Goal: Task Accomplishment & Management: Manage account settings

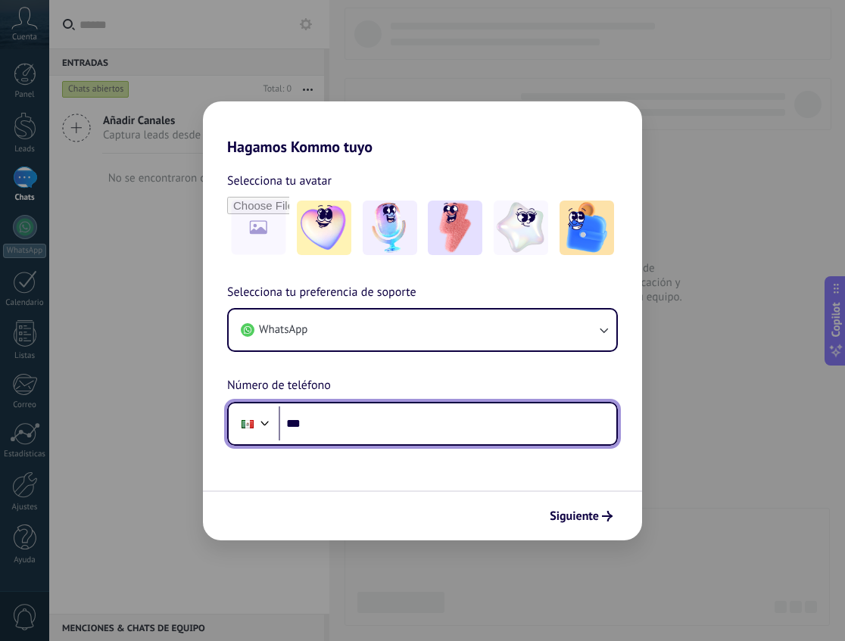
click at [359, 434] on input "***" at bounding box center [448, 424] width 338 height 35
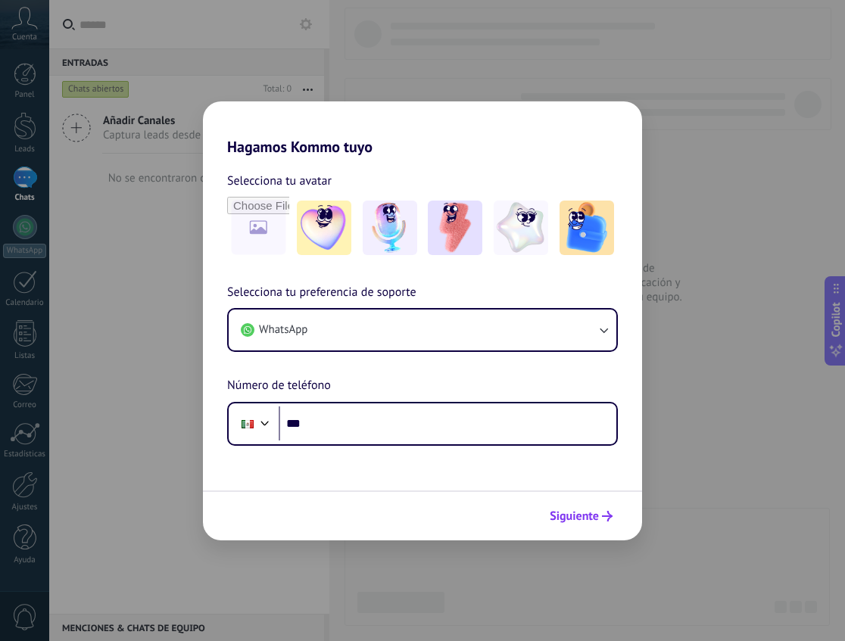
click at [570, 513] on span "Siguiente" at bounding box center [574, 516] width 49 height 11
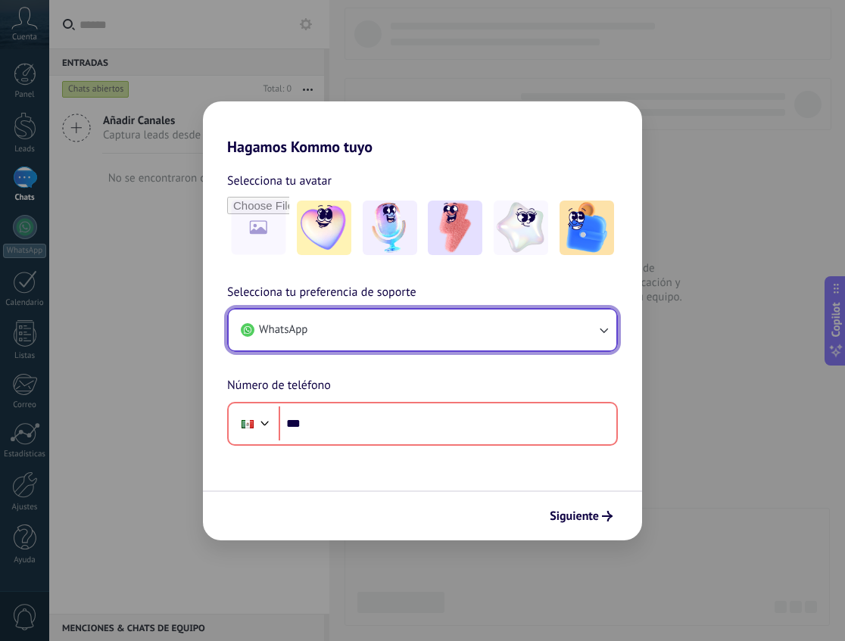
click at [380, 336] on button "WhatsApp" at bounding box center [423, 330] width 388 height 41
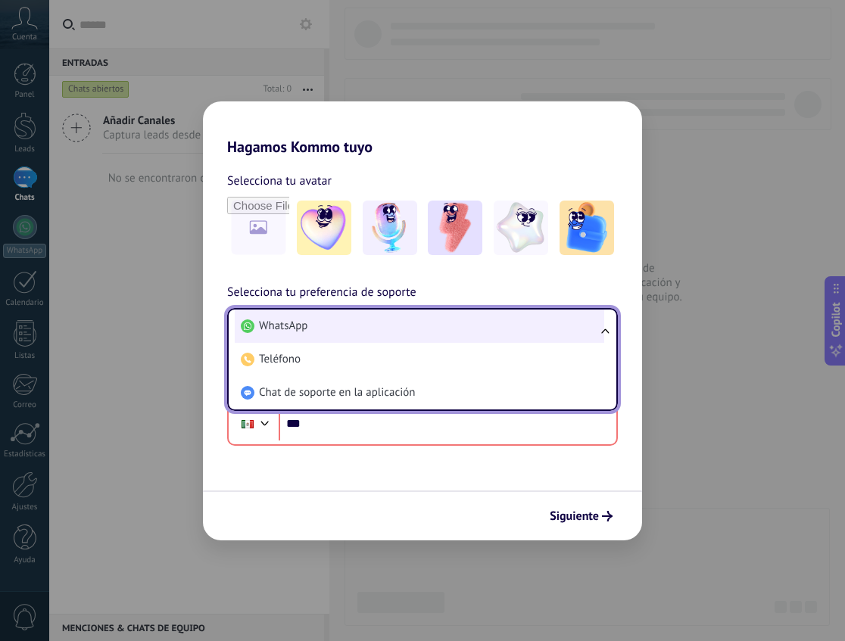
click at [338, 331] on li "WhatsApp" at bounding box center [419, 326] width 369 height 33
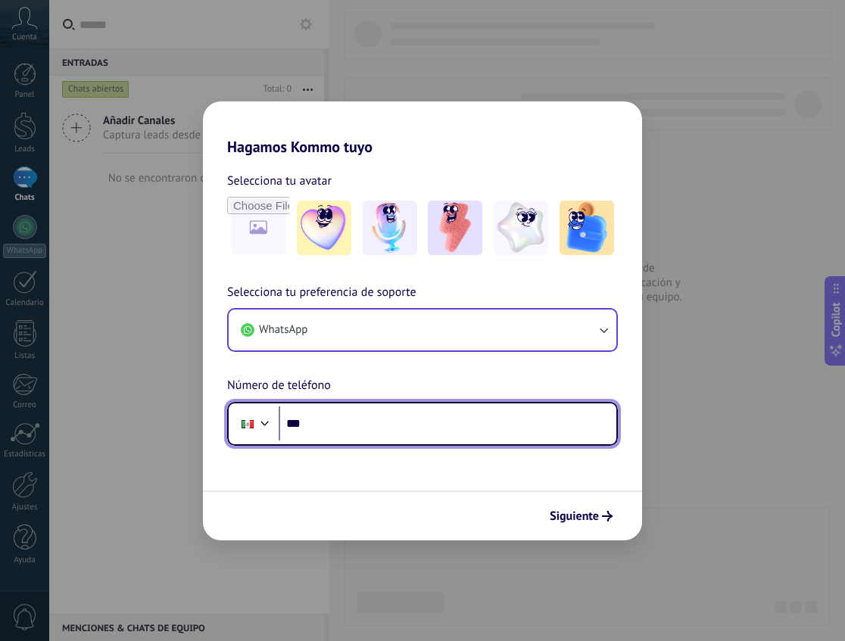
click at [334, 426] on input "***" at bounding box center [448, 424] width 338 height 35
type input "**********"
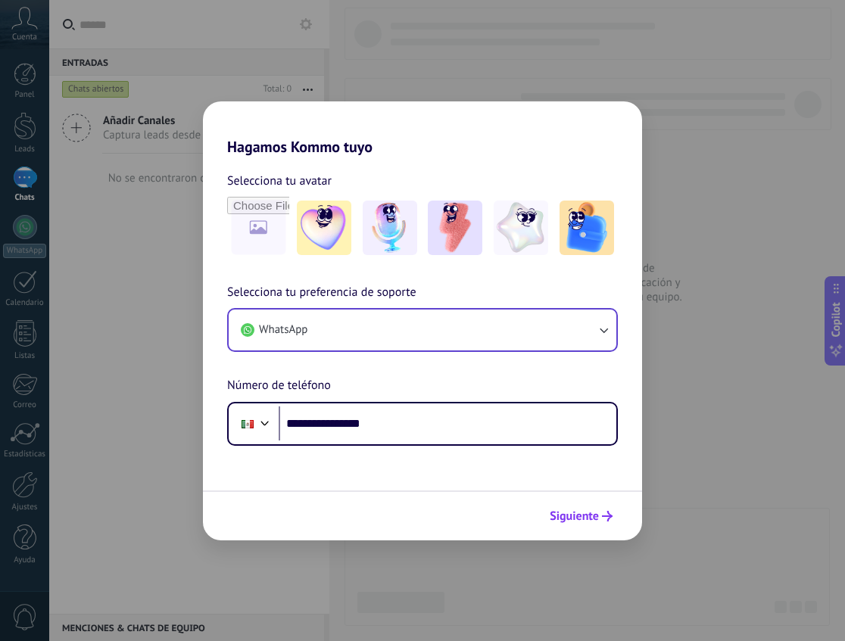
click at [556, 514] on span "Siguiente" at bounding box center [574, 516] width 49 height 11
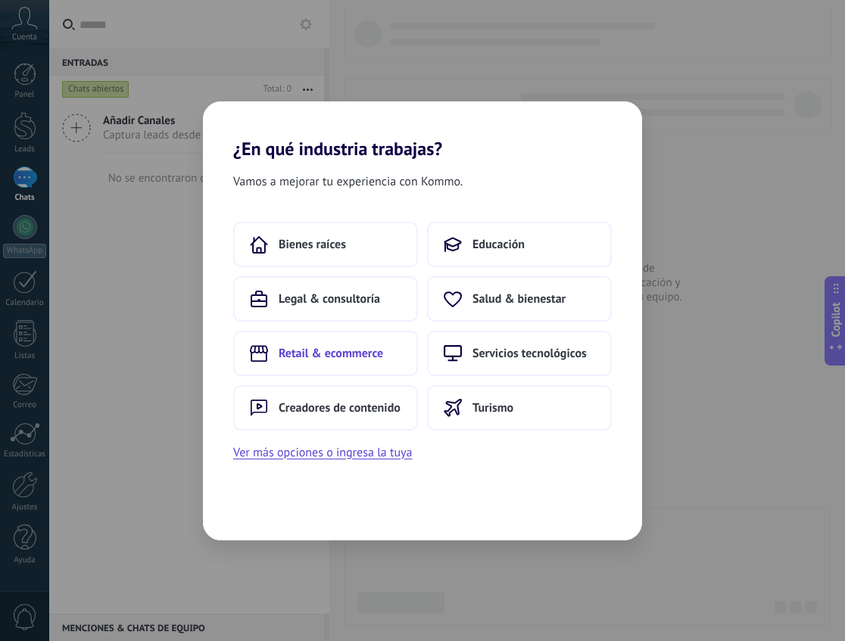
click at [362, 353] on span "Retail & ecommerce" at bounding box center [331, 353] width 104 height 15
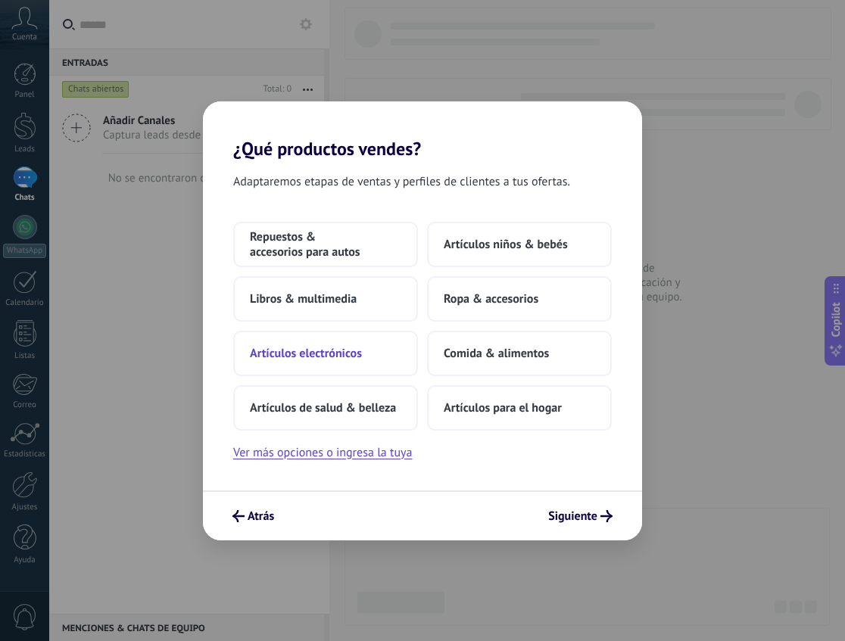
drag, startPoint x: 361, startPoint y: 354, endPoint x: 376, endPoint y: 375, distance: 25.4
click at [376, 375] on button "Artículos electrónicos" at bounding box center [325, 353] width 185 height 45
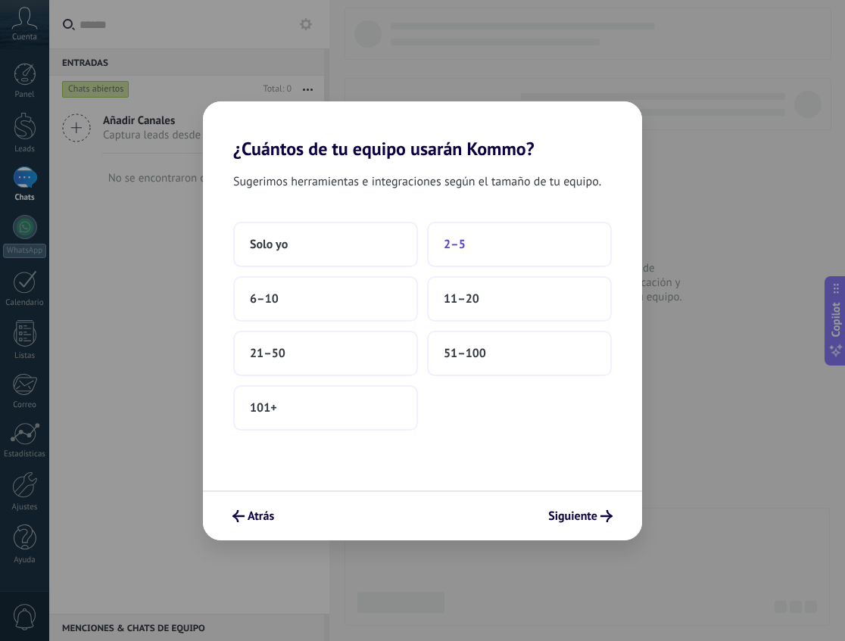
click at [475, 249] on button "2–5" at bounding box center [519, 244] width 185 height 45
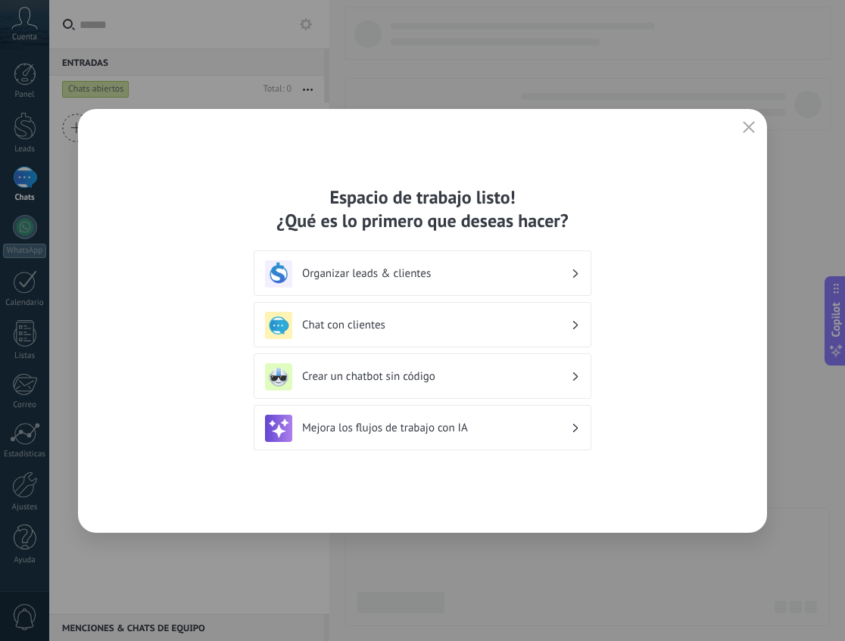
click at [455, 279] on h3 "Organizar leads & clientes" at bounding box center [436, 273] width 269 height 14
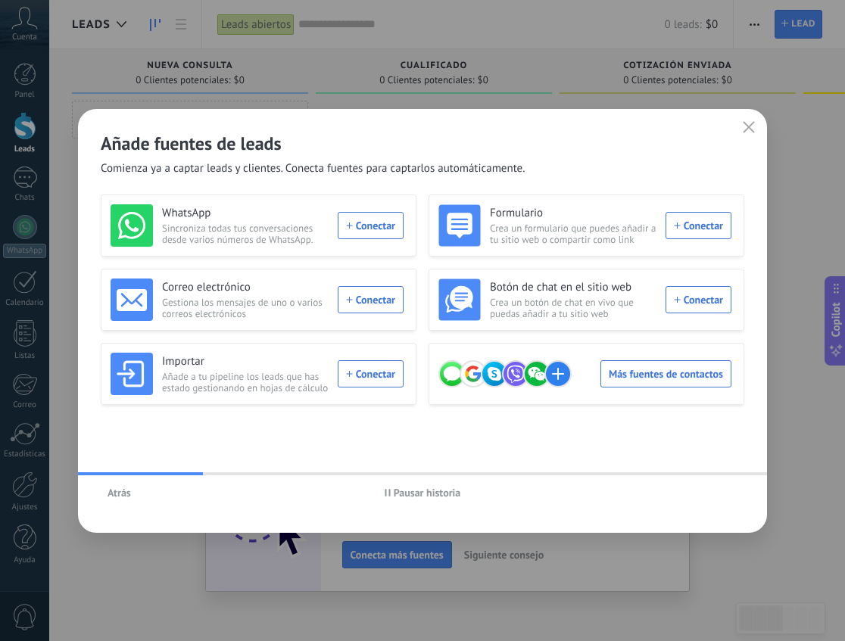
click at [422, 494] on span "Pausar historia" at bounding box center [427, 493] width 67 height 11
click at [743, 126] on icon "button" at bounding box center [749, 127] width 12 height 12
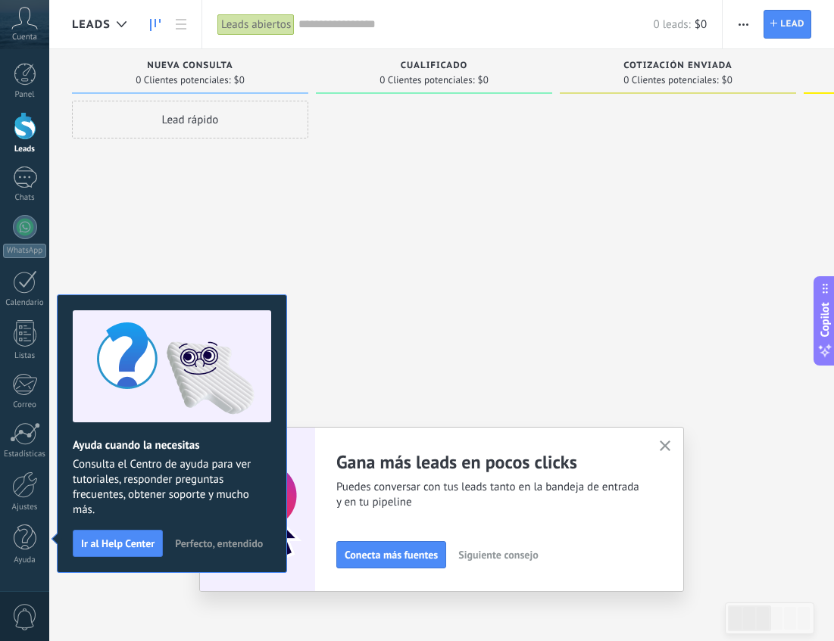
click at [232, 541] on span "Perfecto, entendido" at bounding box center [219, 543] width 88 height 11
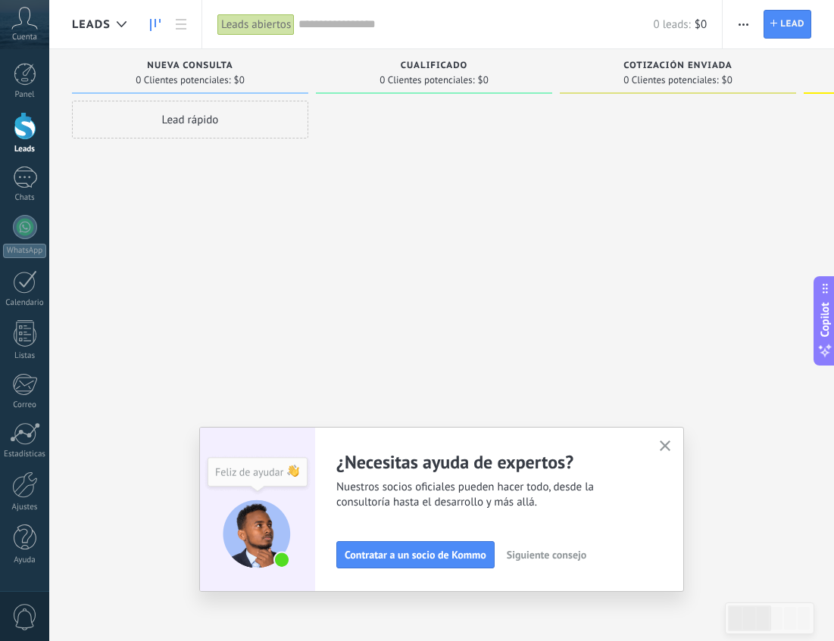
click at [667, 441] on icon "button" at bounding box center [664, 446] width 11 height 11
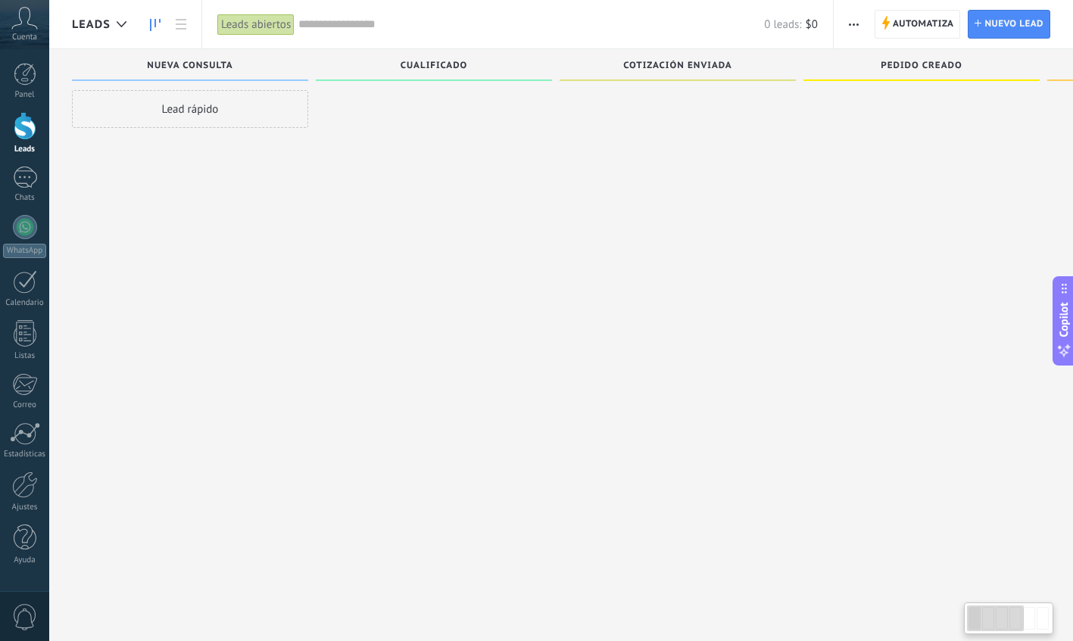
scroll to position [26, 0]
click at [189, 64] on span "Nueva consulta" at bounding box center [190, 66] width 86 height 11
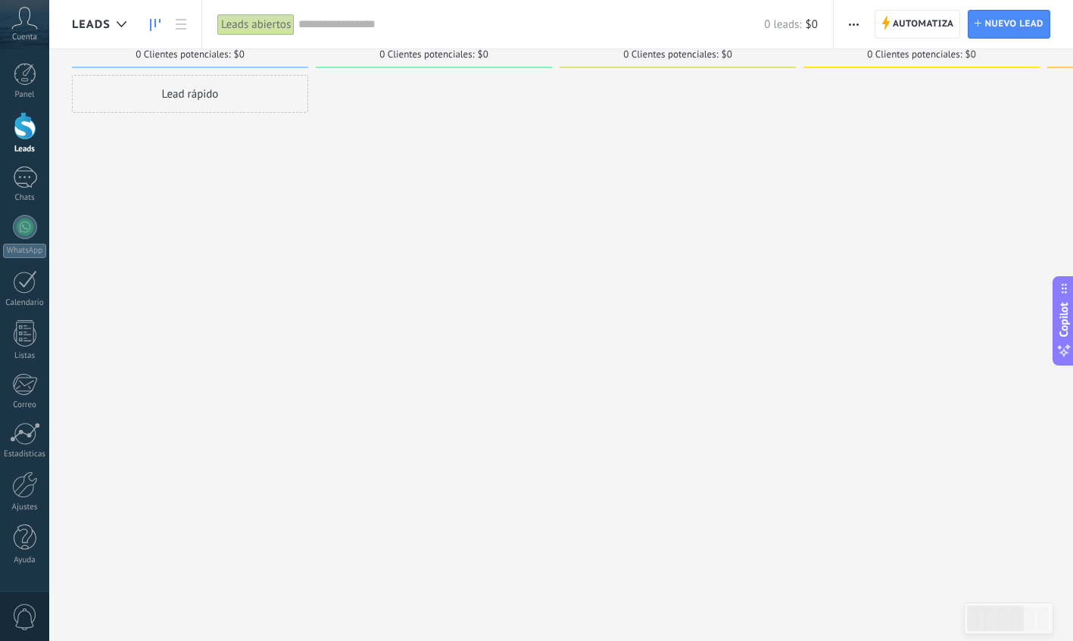
scroll to position [0, 0]
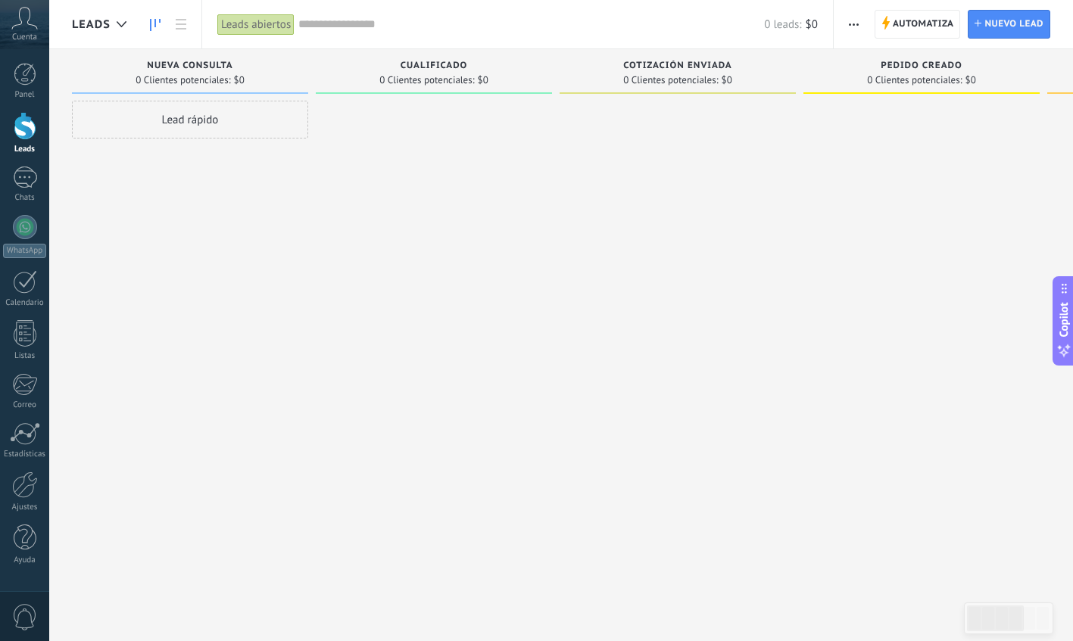
click at [191, 65] on span "Nueva consulta" at bounding box center [190, 66] width 86 height 11
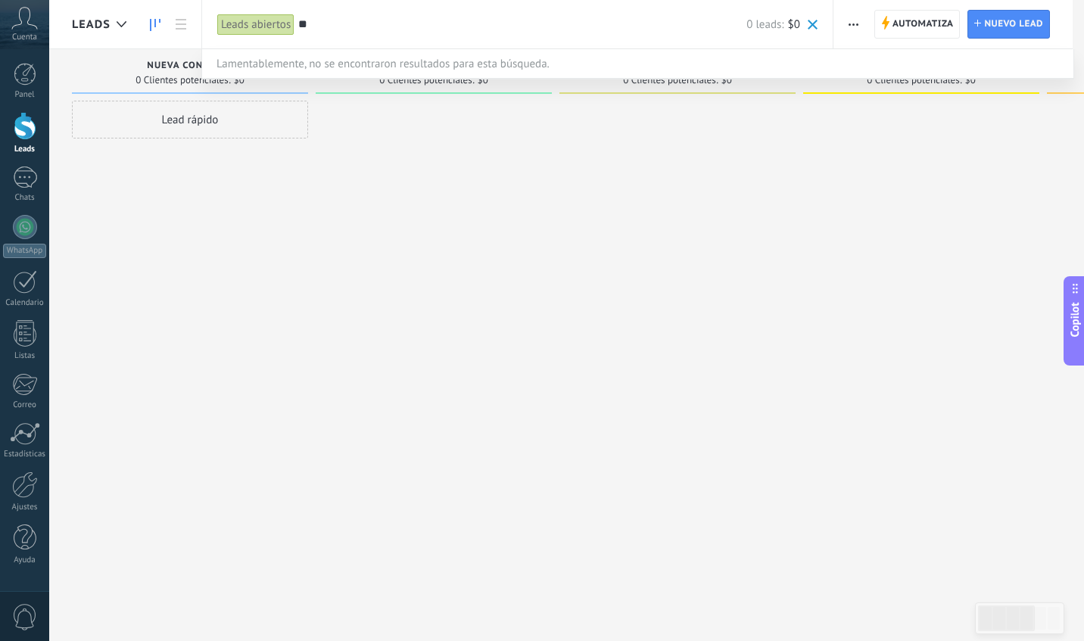
type input "*"
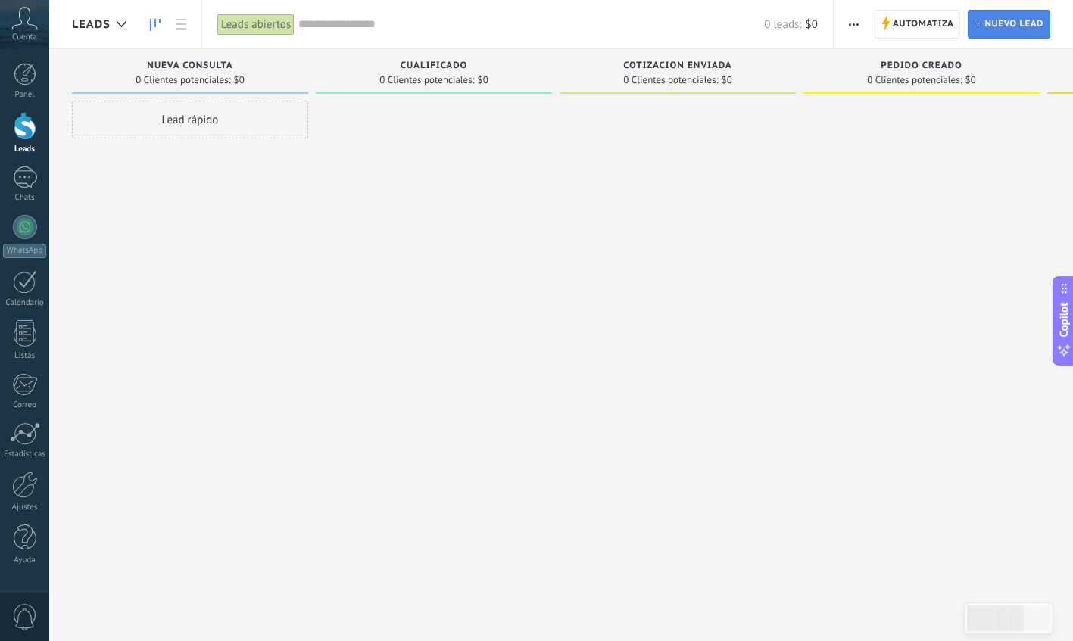
click at [844, 36] on span "Nuevo lead" at bounding box center [1013, 24] width 59 height 27
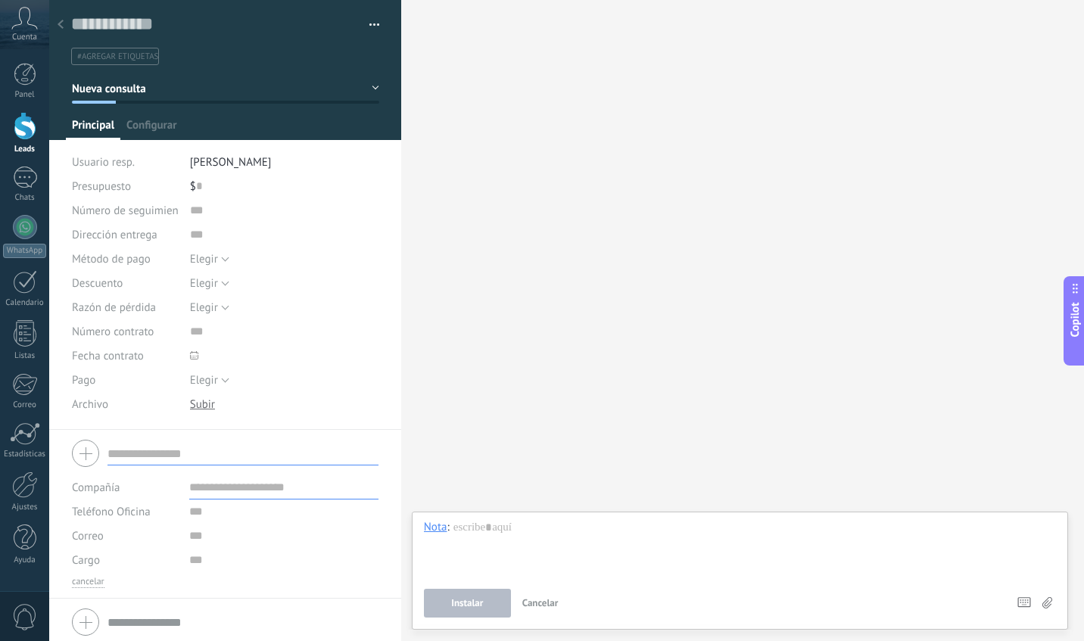
click at [62, 28] on use at bounding box center [61, 24] width 6 height 9
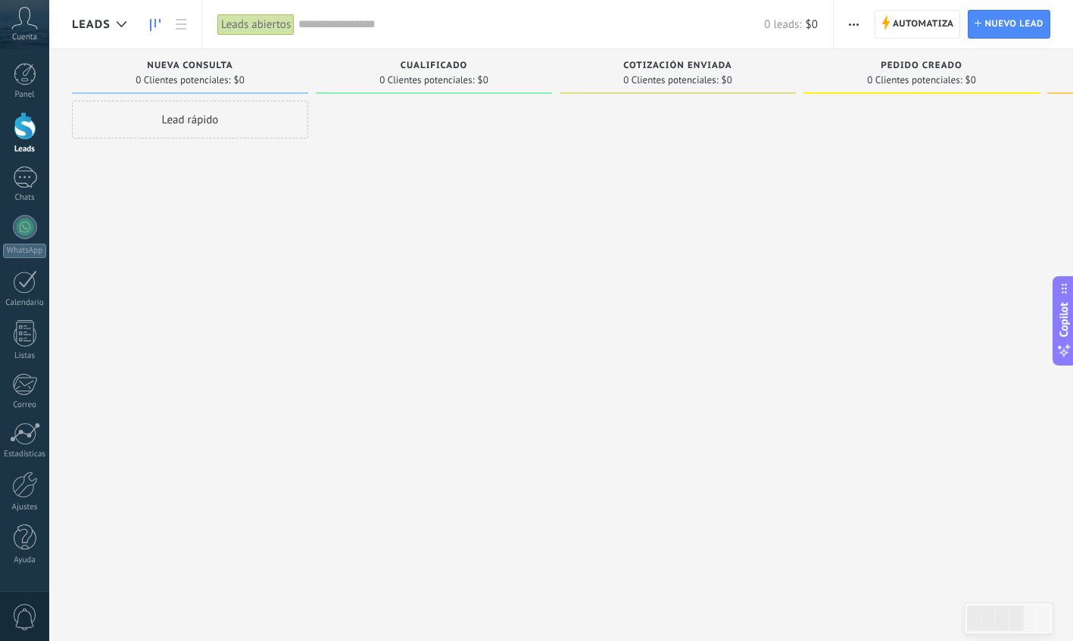
click at [181, 123] on div "Lead rápido" at bounding box center [190, 120] width 236 height 38
click at [17, 29] on icon at bounding box center [24, 18] width 26 height 23
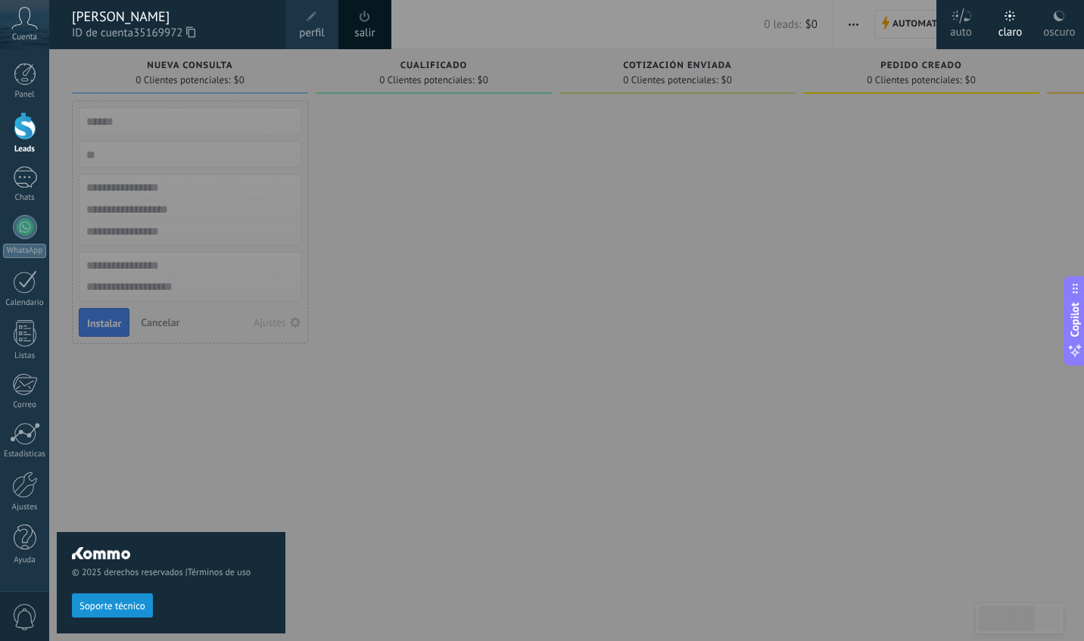
click at [318, 36] on span "perfil" at bounding box center [311, 33] width 25 height 17
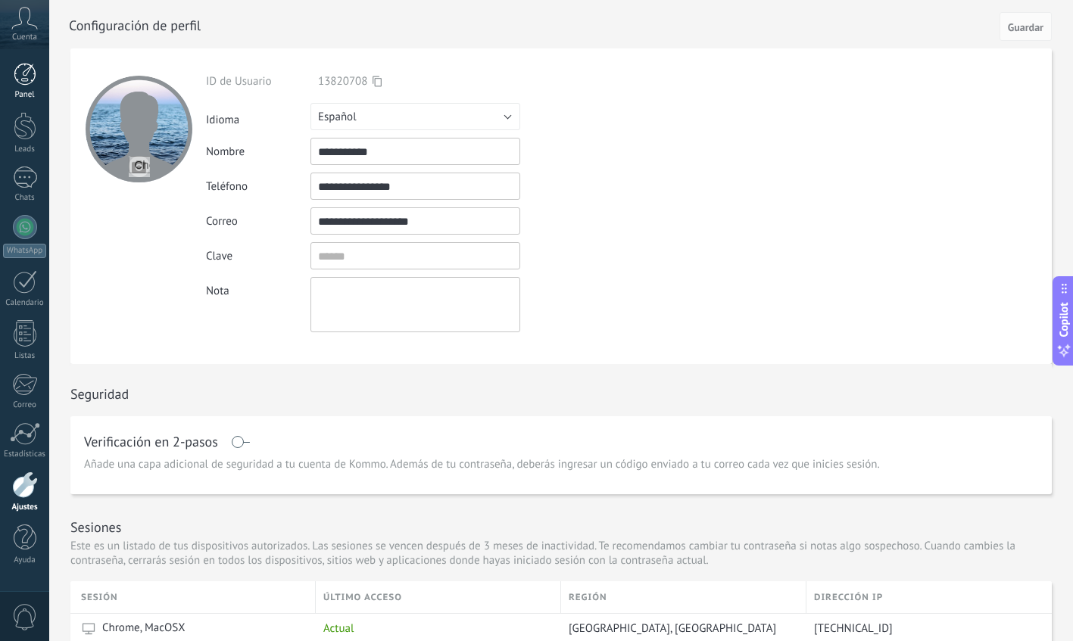
click at [26, 83] on div at bounding box center [25, 74] width 23 height 23
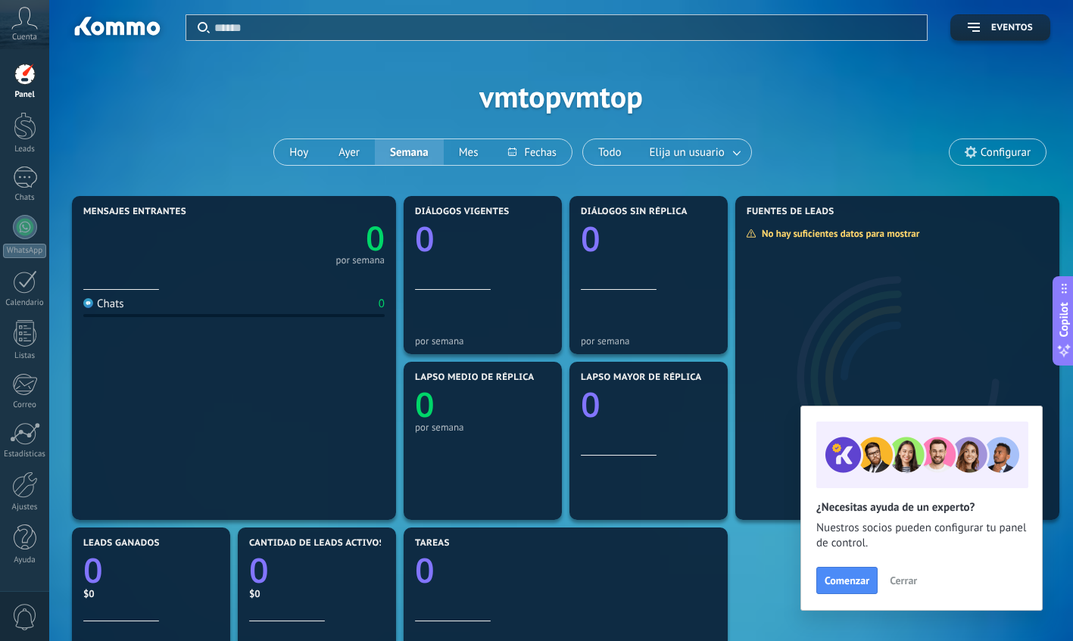
click at [844, 584] on span "Cerrar" at bounding box center [903, 580] width 27 height 11
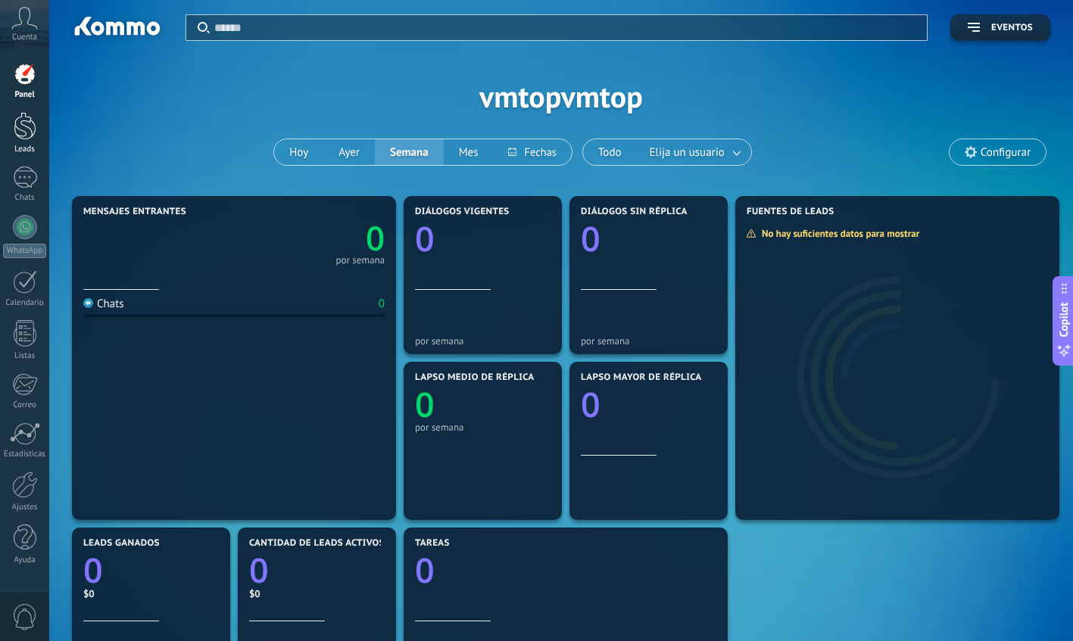
click at [25, 136] on div at bounding box center [25, 126] width 23 height 28
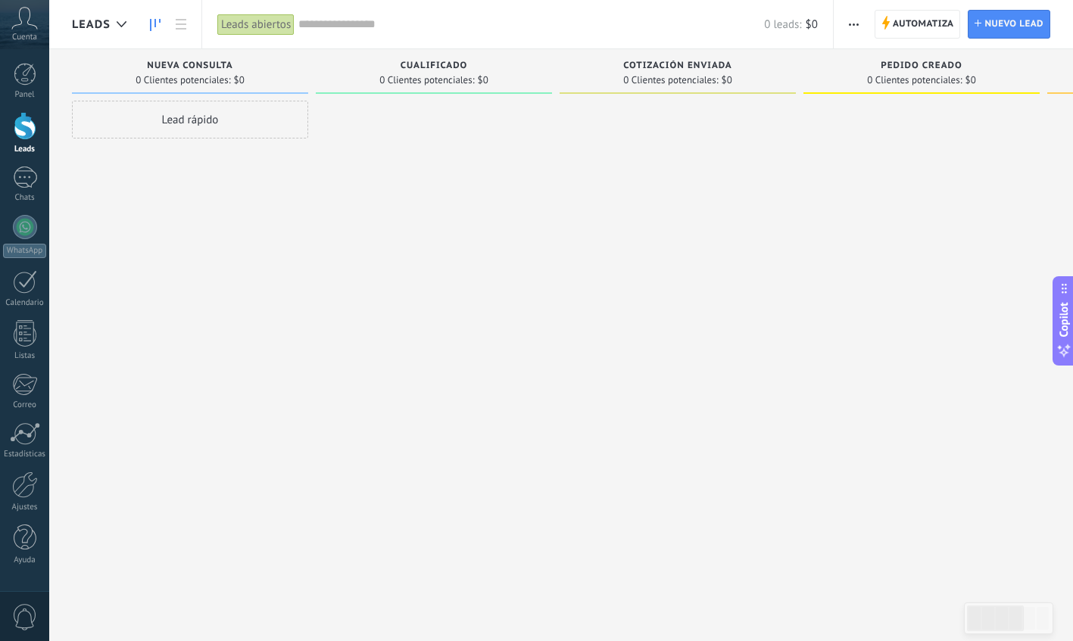
click at [844, 23] on icon "button" at bounding box center [854, 24] width 10 height 2
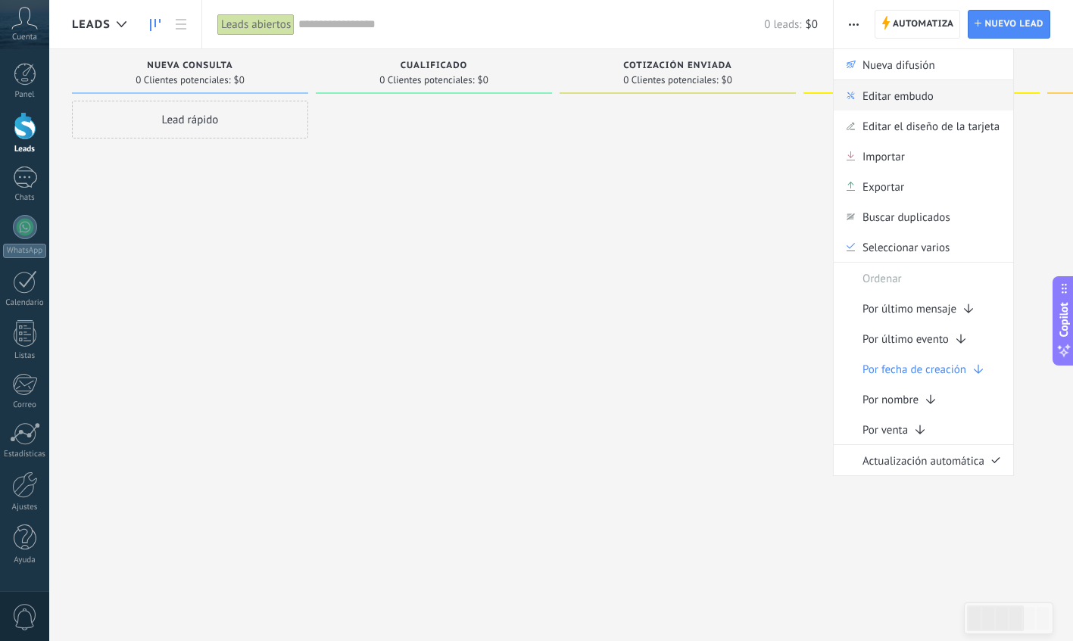
click at [844, 106] on span "Editar embudo" at bounding box center [897, 95] width 71 height 30
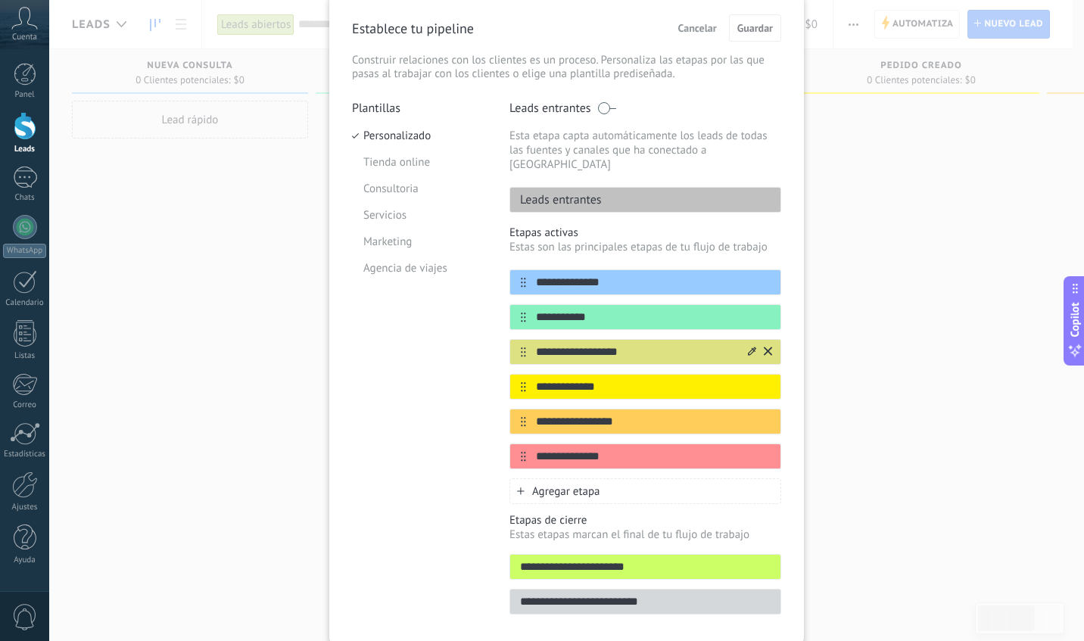
scroll to position [98, 0]
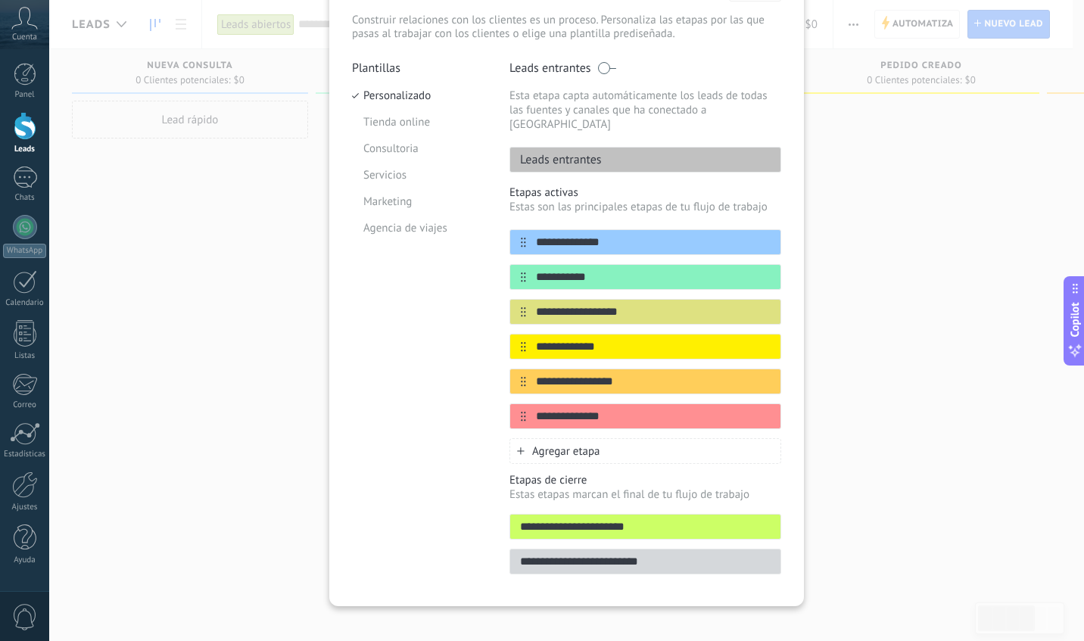
click at [597, 152] on p "Leads entrantes" at bounding box center [556, 159] width 92 height 15
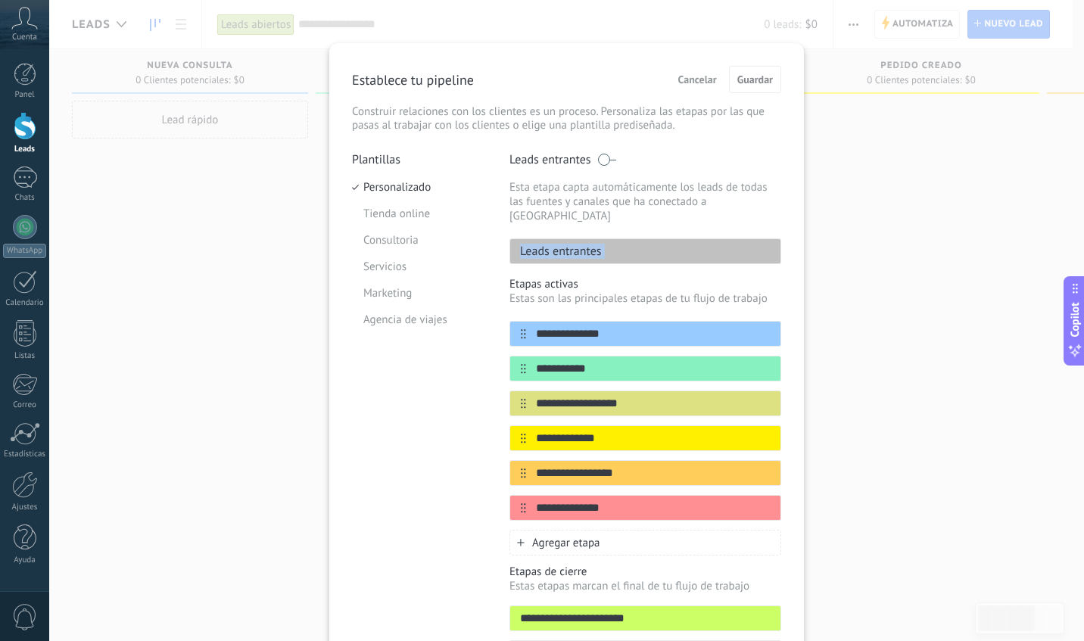
scroll to position [0, 0]
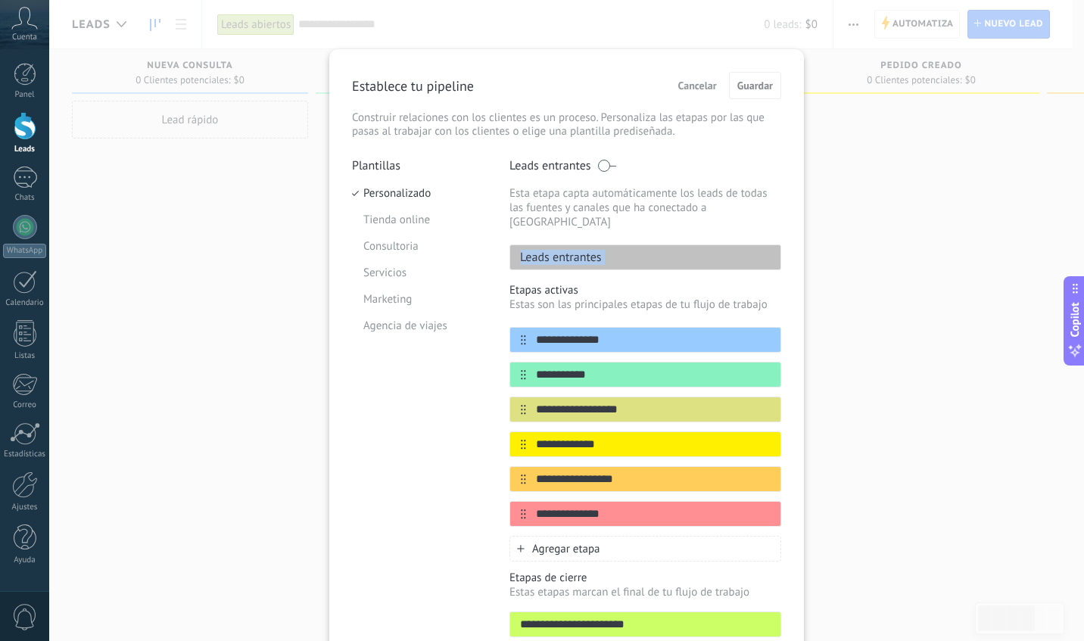
click at [703, 86] on span "Cancelar" at bounding box center [697, 85] width 39 height 11
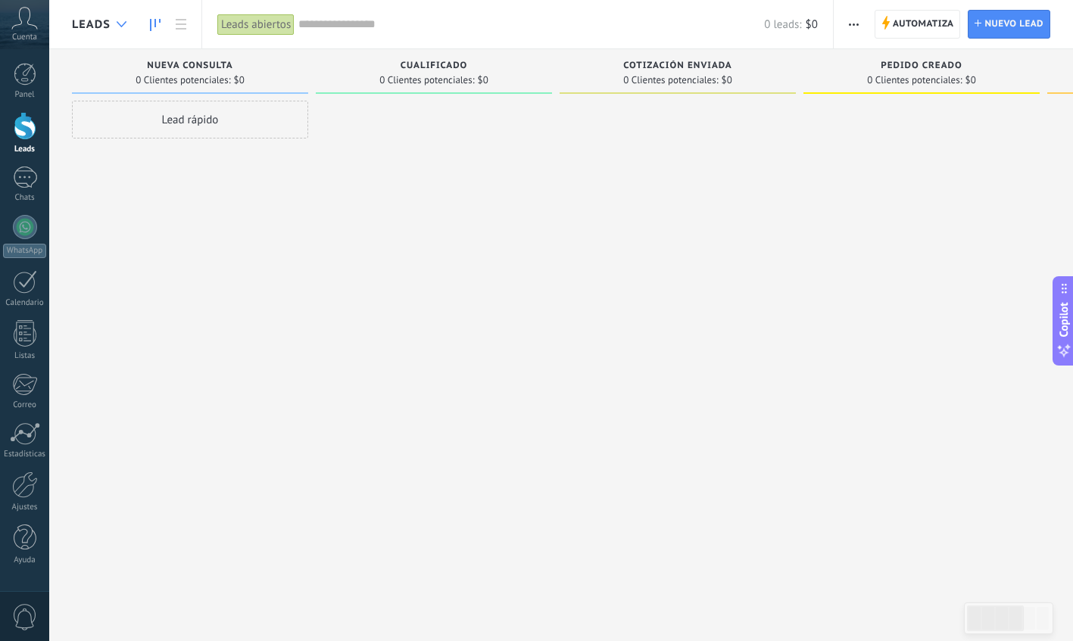
click at [115, 22] on div at bounding box center [121, 25] width 25 height 30
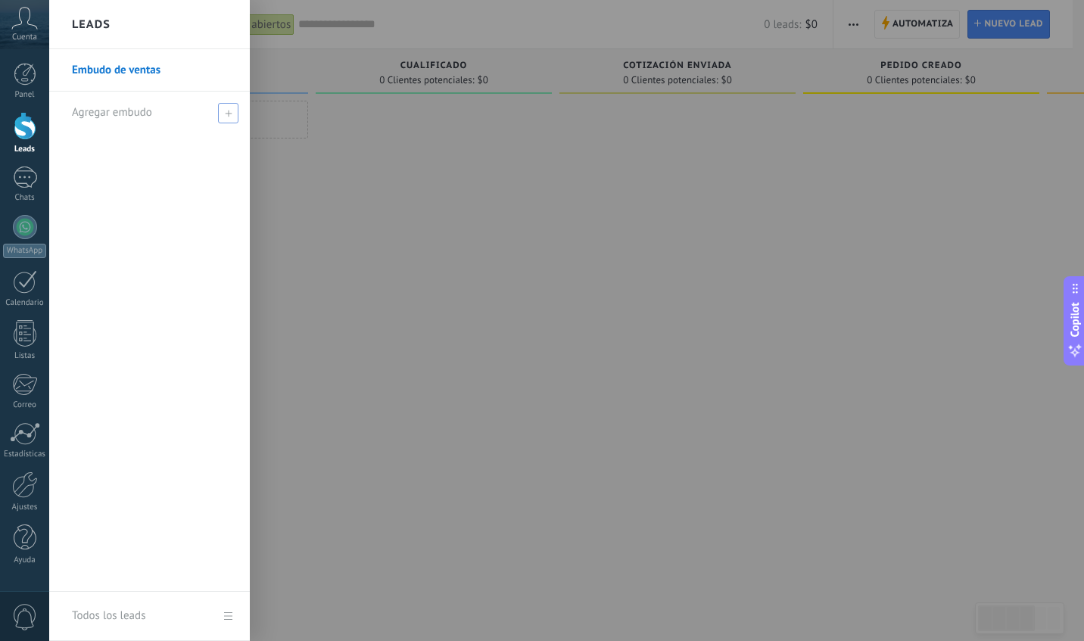
click at [229, 122] on span at bounding box center [228, 113] width 20 height 20
click at [344, 160] on div at bounding box center [591, 320] width 1084 height 641
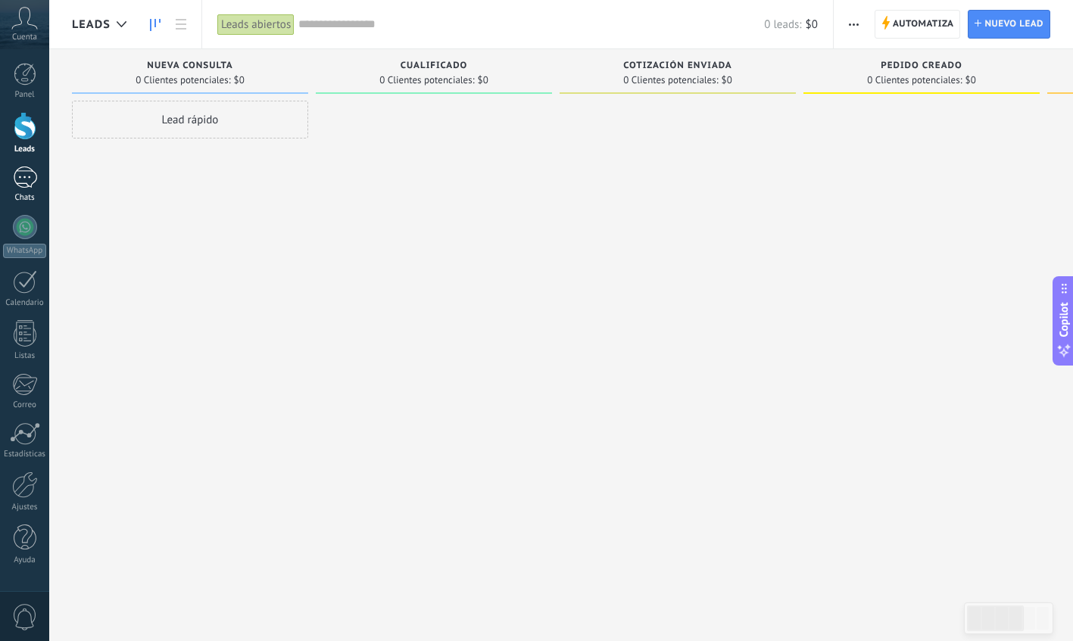
click at [28, 176] on div at bounding box center [25, 178] width 24 height 22
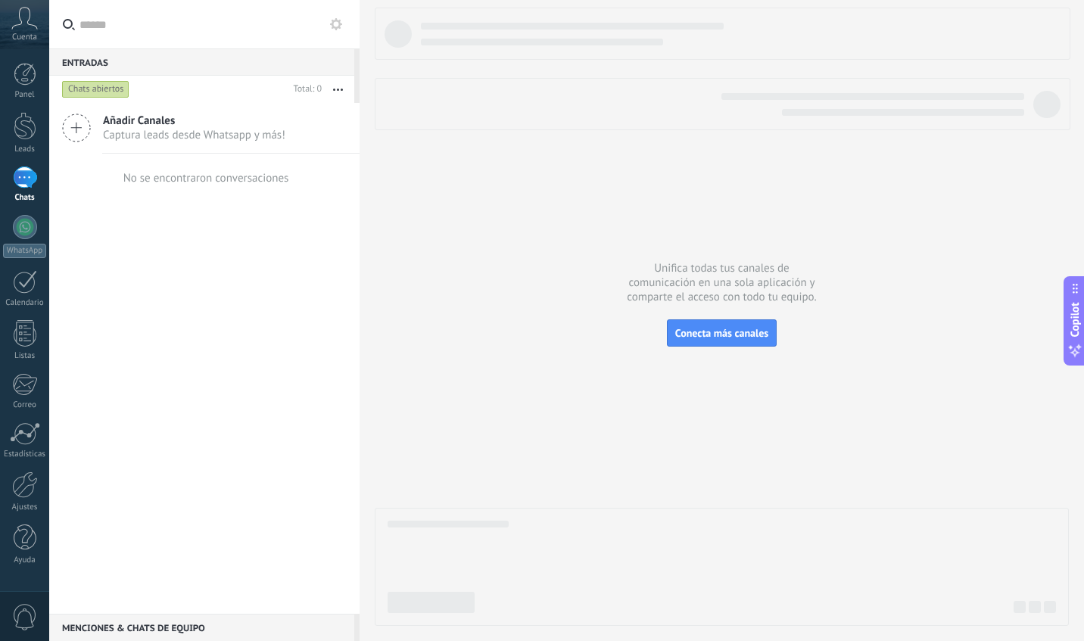
click at [83, 134] on icon at bounding box center [76, 128] width 29 height 29
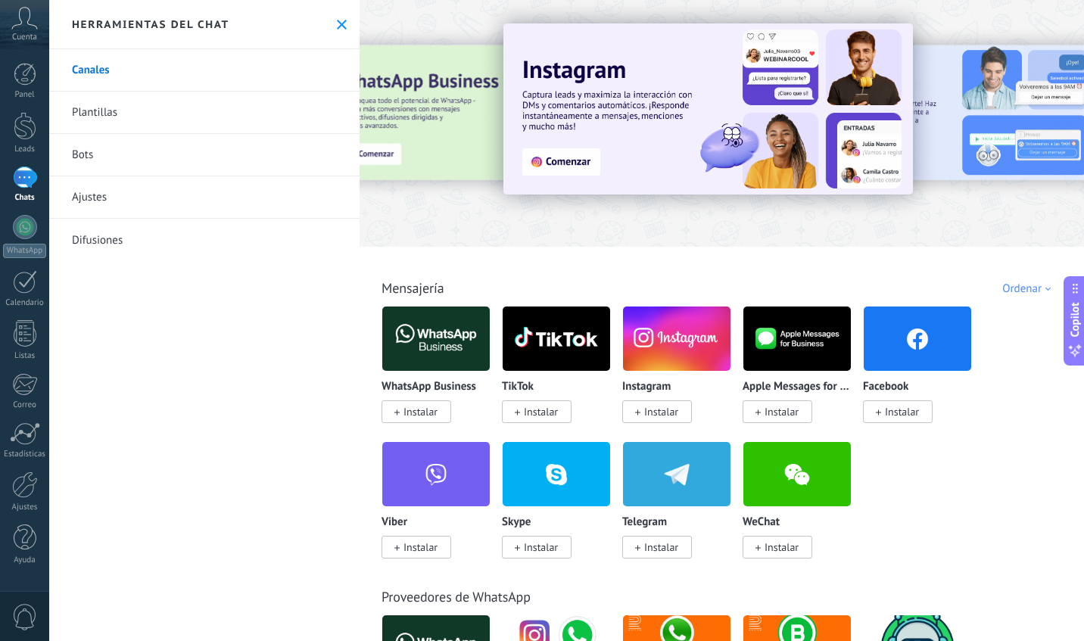
click at [447, 20] on div at bounding box center [722, 119] width 725 height 217
click at [138, 101] on link "Plantillas" at bounding box center [204, 113] width 310 height 42
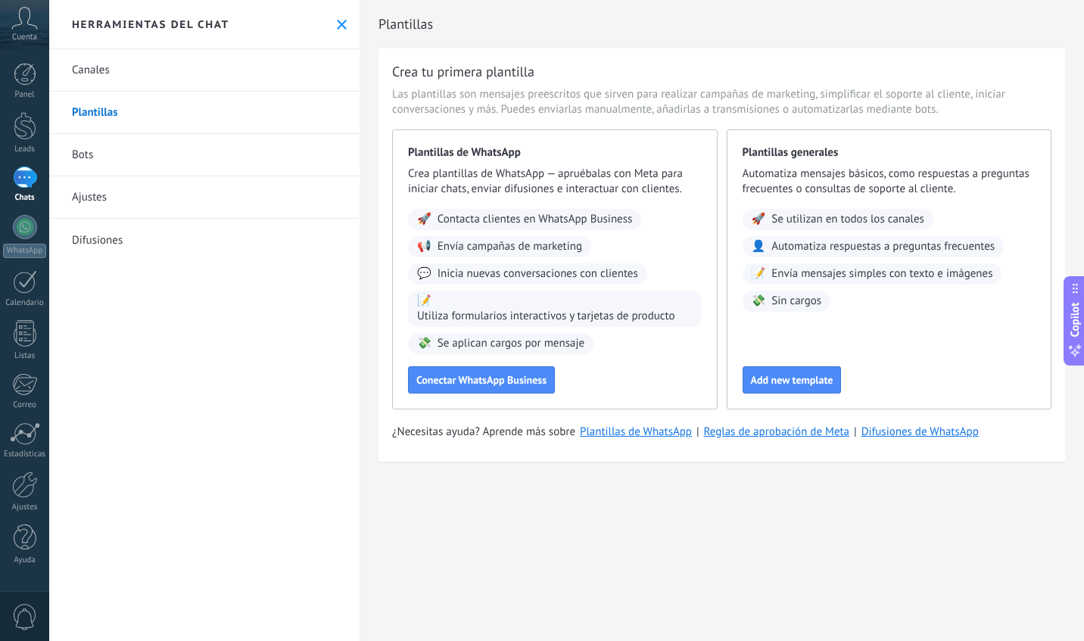
click at [96, 160] on link "Bots" at bounding box center [204, 155] width 310 height 42
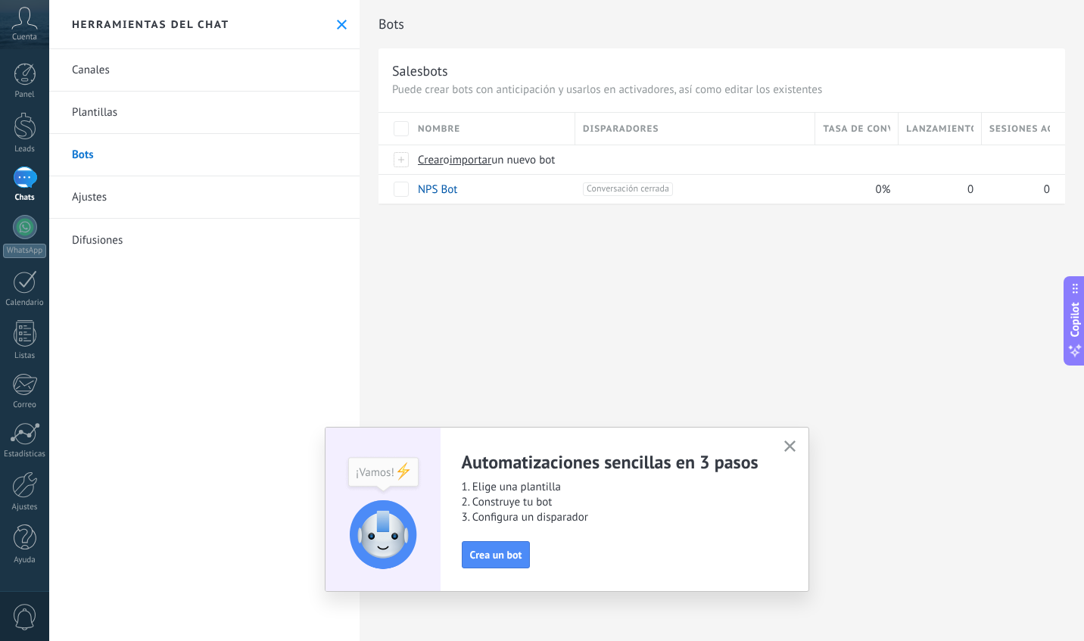
click at [105, 202] on link "Ajustes" at bounding box center [204, 197] width 310 height 42
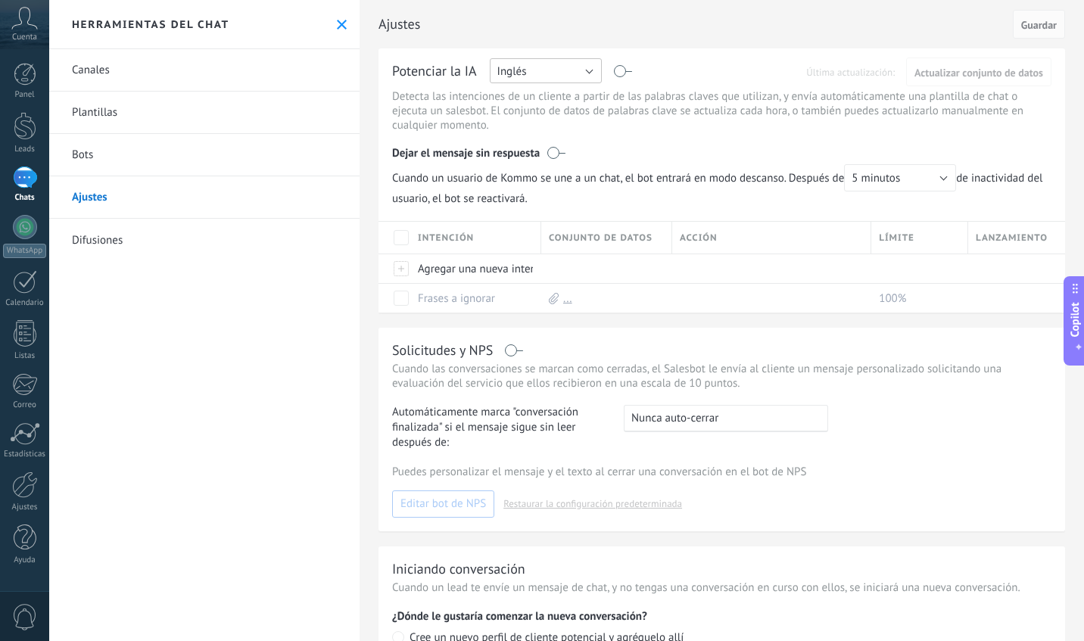
click at [559, 68] on button "Inglés" at bounding box center [546, 70] width 112 height 25
click at [551, 123] on span "Español" at bounding box center [539, 124] width 116 height 14
